Goal: Task Accomplishment & Management: Manage account settings

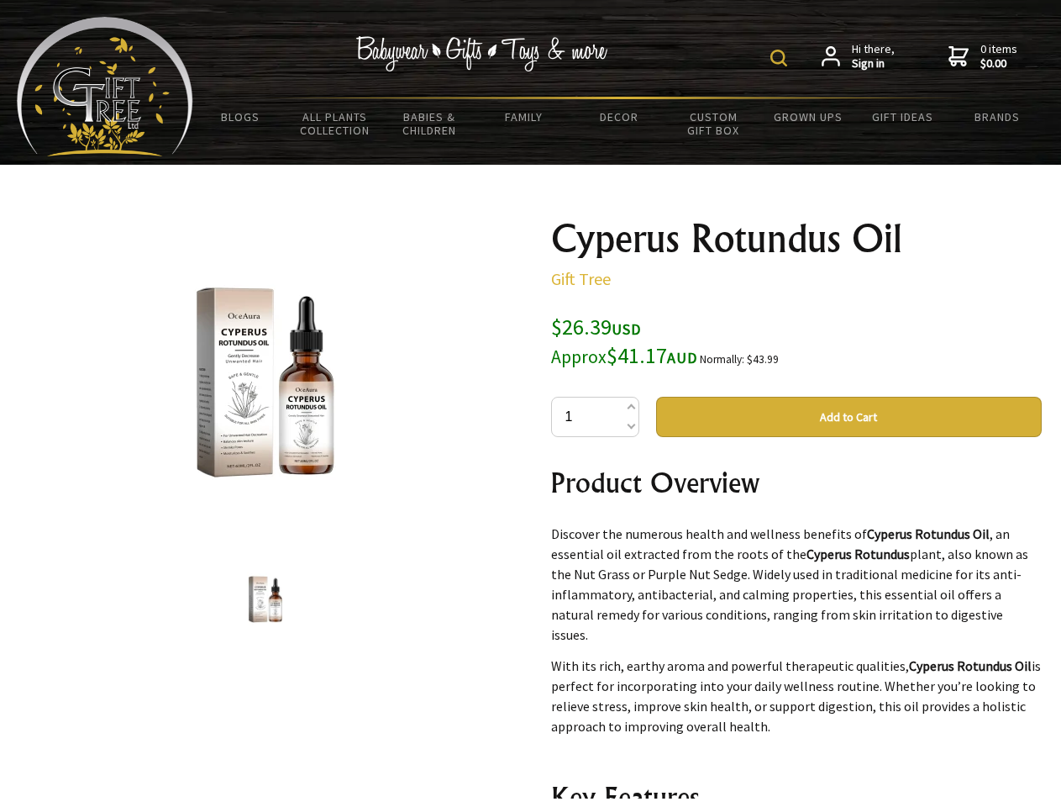
click at [781, 58] on img at bounding box center [778, 58] width 17 height 17
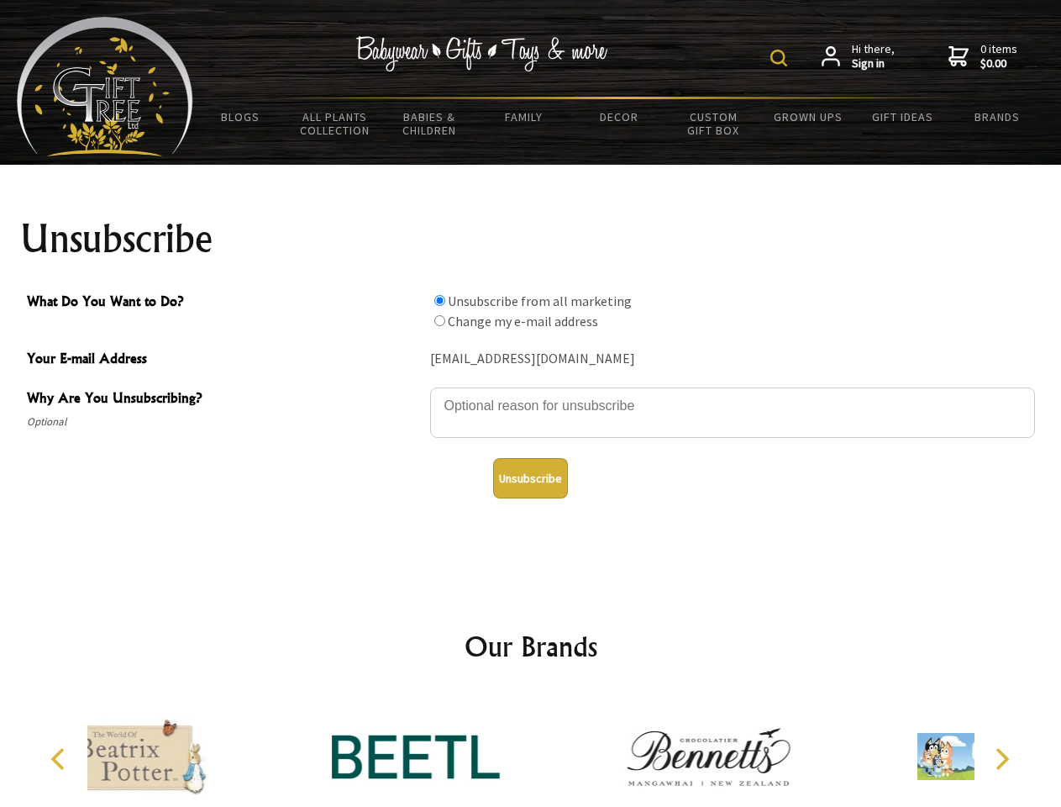
click at [781, 58] on img at bounding box center [778, 58] width 17 height 17
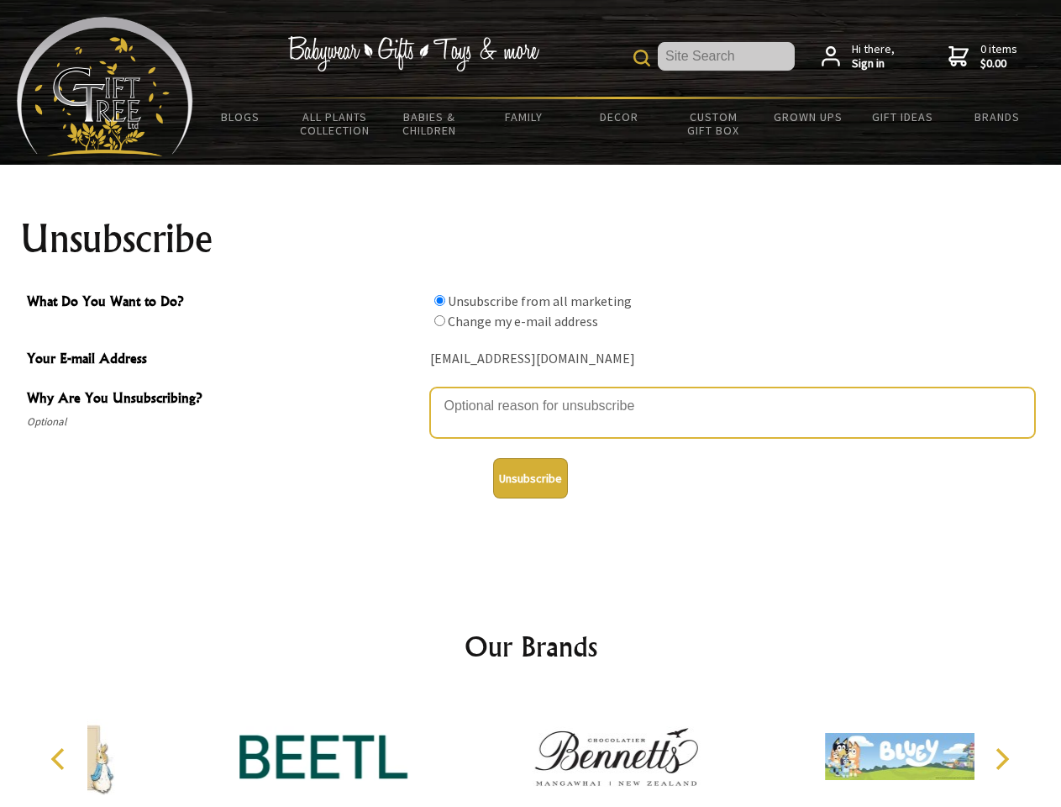
click at [531, 393] on textarea "Why Are You Unsubscribing?" at bounding box center [732, 412] width 605 height 50
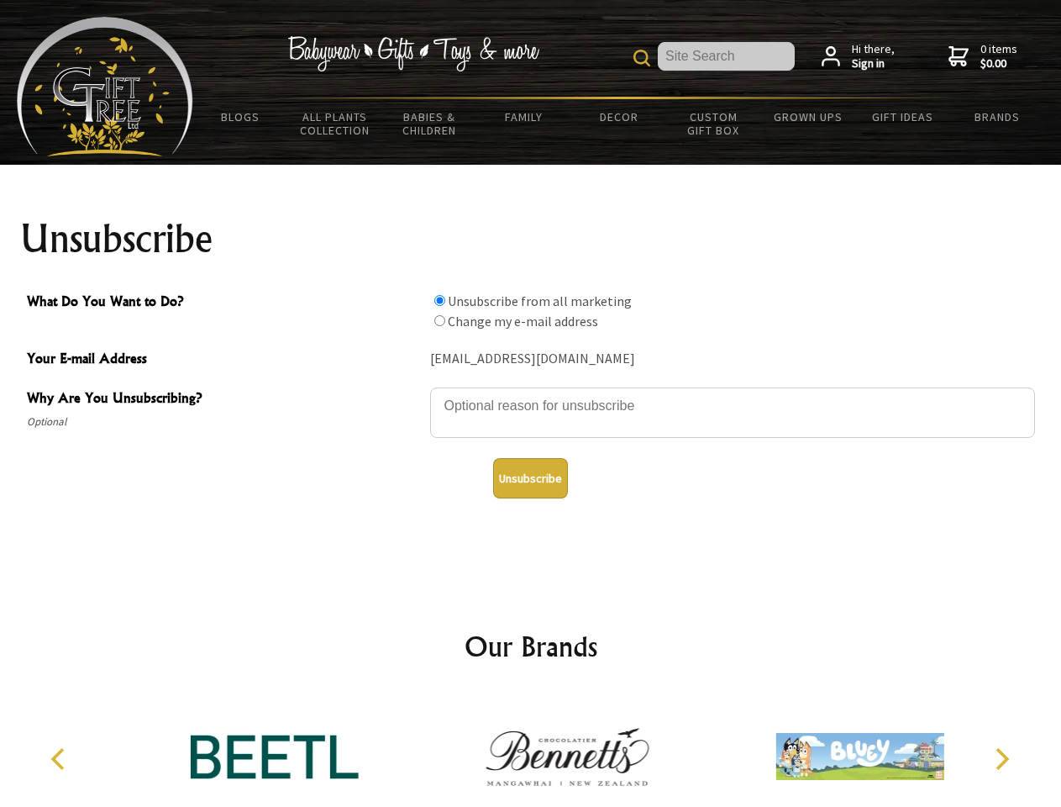
click at [439, 300] on input "What Do You Want to Do?" at bounding box center [439, 300] width 11 height 11
click at [439, 320] on input "What Do You Want to Do?" at bounding box center [439, 320] width 11 height 11
radio input "true"
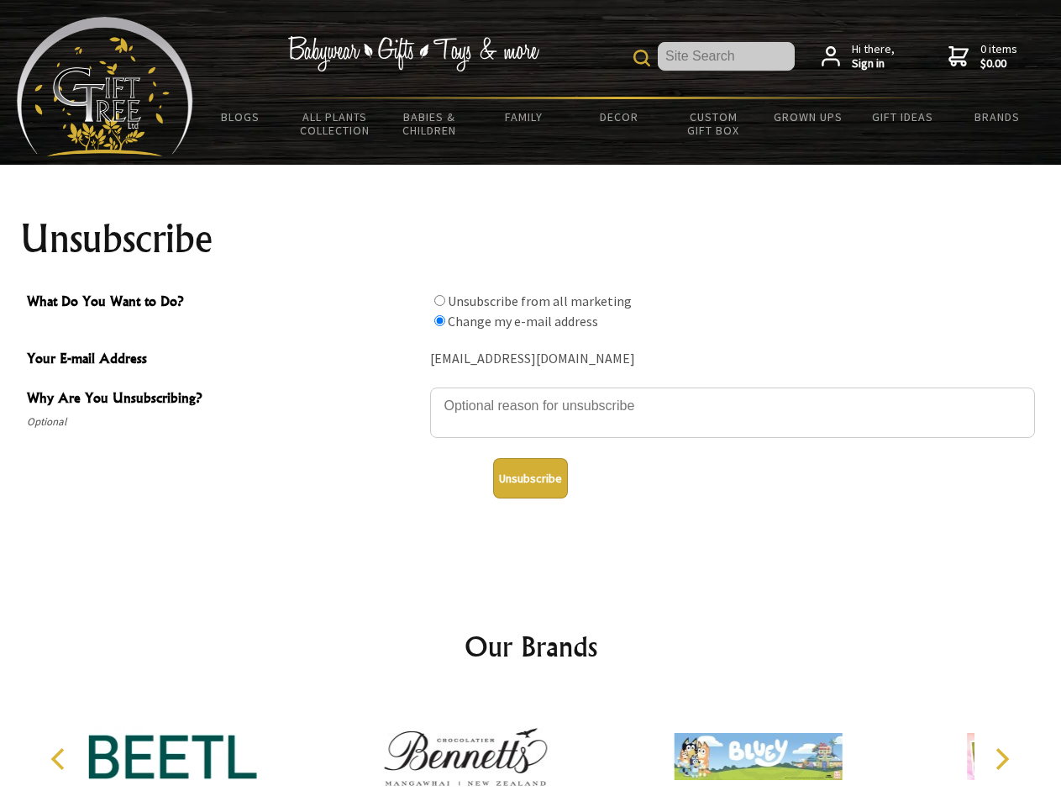
click at [530, 478] on button "Unsubscribe" at bounding box center [530, 478] width 75 height 40
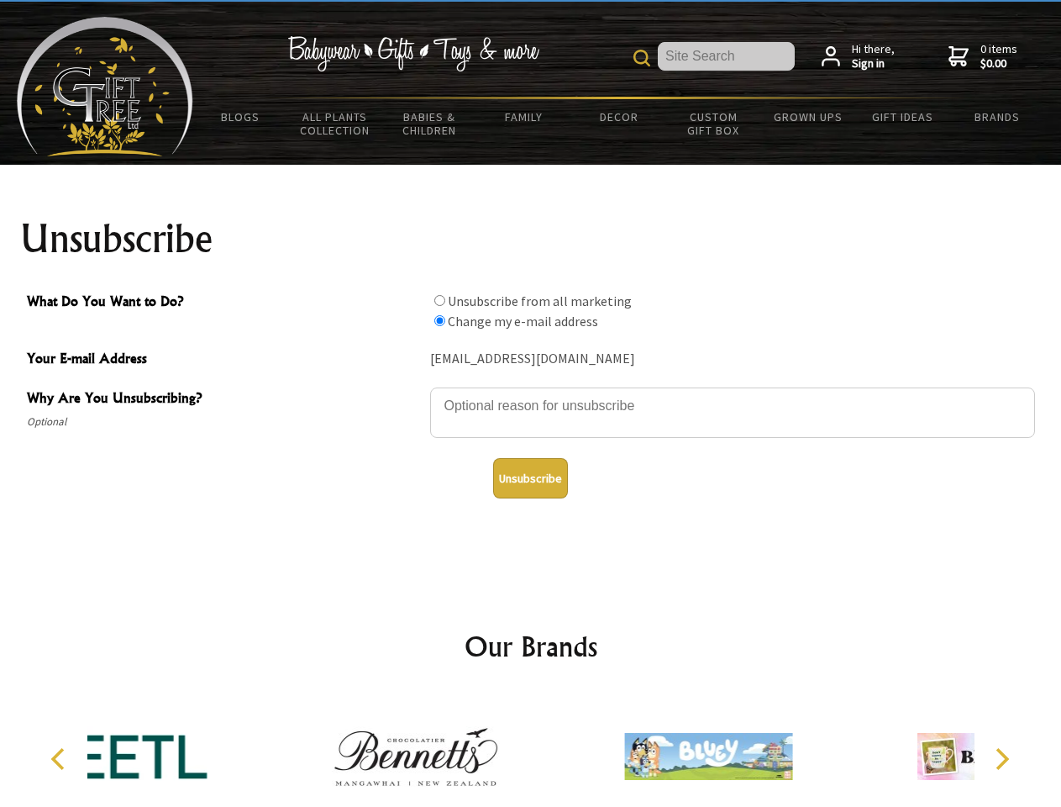
click at [562, 749] on div at bounding box center [708, 758] width 292 height 131
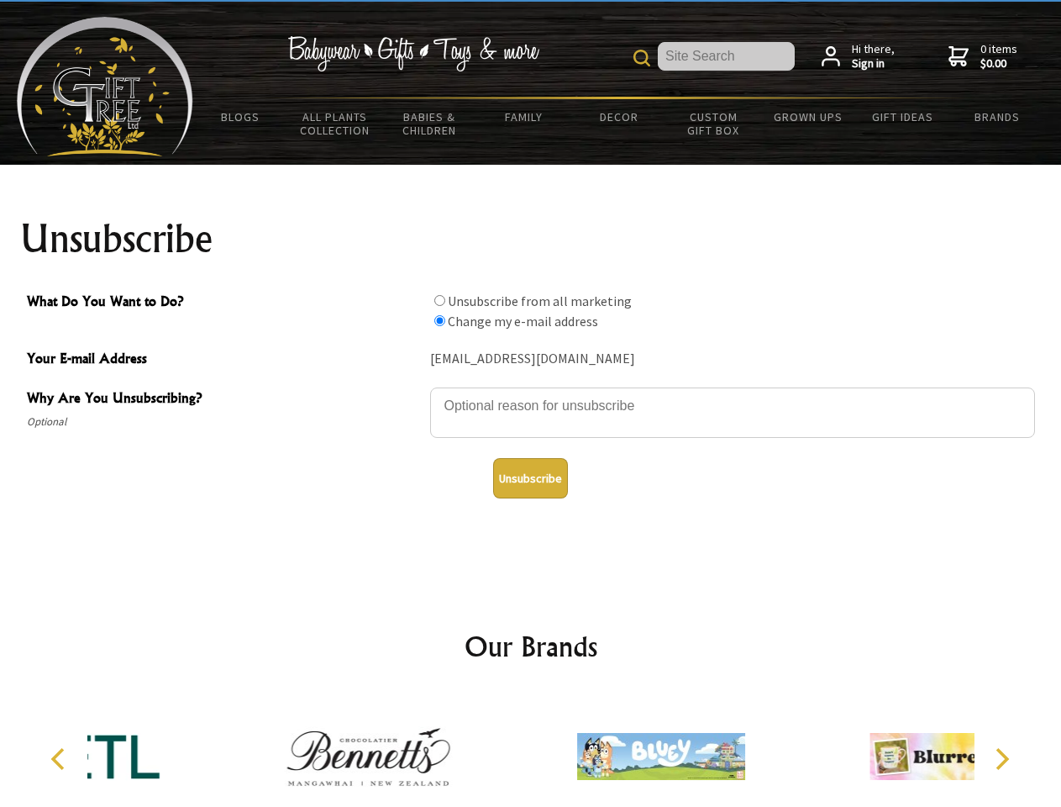
click at [60, 759] on icon "Previous" at bounding box center [60, 759] width 22 height 22
click at [1001, 759] on icon "Next" at bounding box center [1001, 759] width 22 height 22
